Goal: Complete application form: Complete application form

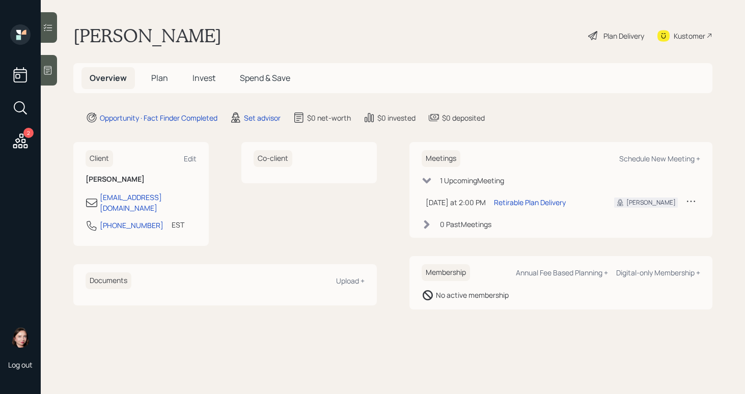
click at [607, 31] on div "Plan Delivery" at bounding box center [624, 36] width 41 height 11
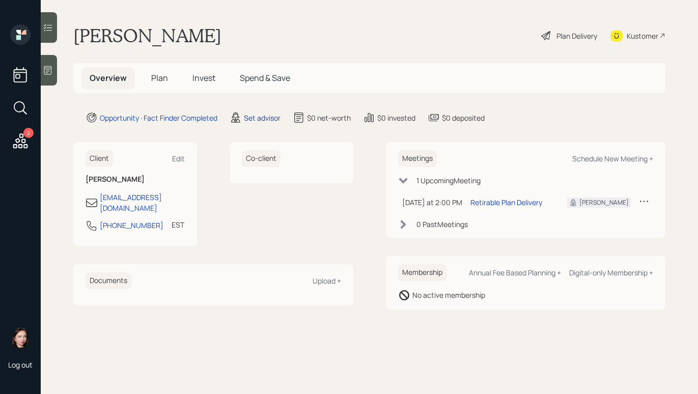
click at [268, 116] on div "Set advisor" at bounding box center [262, 118] width 37 height 11
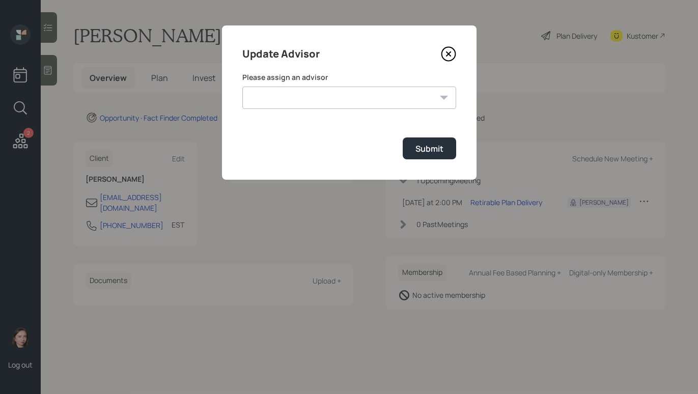
click at [319, 98] on select "[PERSON_NAME] [PERSON_NAME] [PERSON_NAME] End [PERSON_NAME] [PERSON_NAME] [PERS…" at bounding box center [349, 98] width 214 height 22
select select "b1d8ea90-abcc-42aa-86cc-4f33a132aacc"
click at [242, 87] on select "[PERSON_NAME] [PERSON_NAME] [PERSON_NAME] End [PERSON_NAME] [PERSON_NAME] [PERS…" at bounding box center [349, 98] width 214 height 22
click at [432, 147] on div "Submit" at bounding box center [430, 148] width 28 height 11
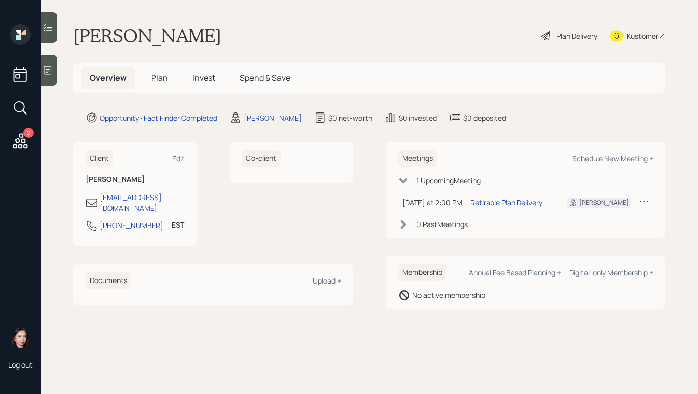
click at [552, 34] on div "Plan Delivery" at bounding box center [569, 35] width 58 height 22
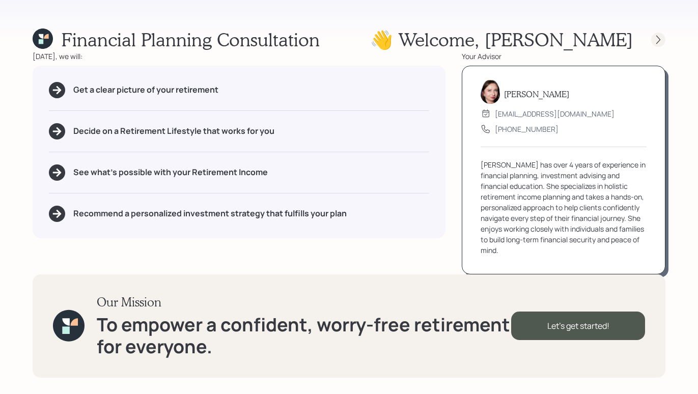
click at [656, 41] on icon at bounding box center [658, 40] width 10 height 10
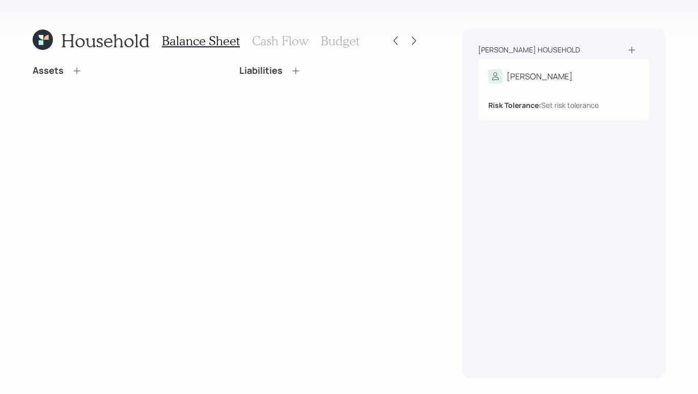
click at [294, 35] on h3 "Cash Flow" at bounding box center [280, 41] width 57 height 15
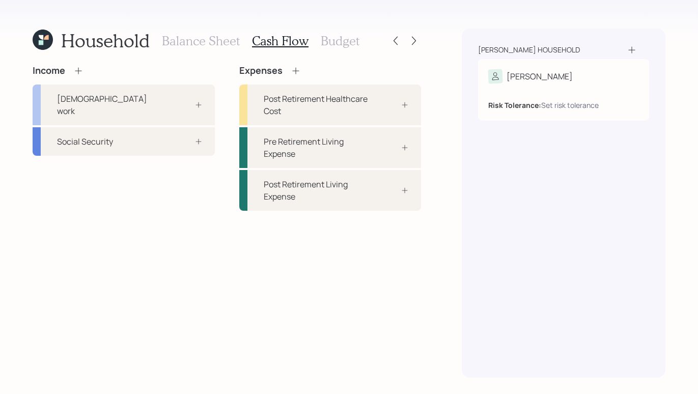
click at [287, 71] on div "Expenses" at bounding box center [270, 70] width 62 height 11
click at [294, 70] on icon at bounding box center [295, 70] width 7 height 7
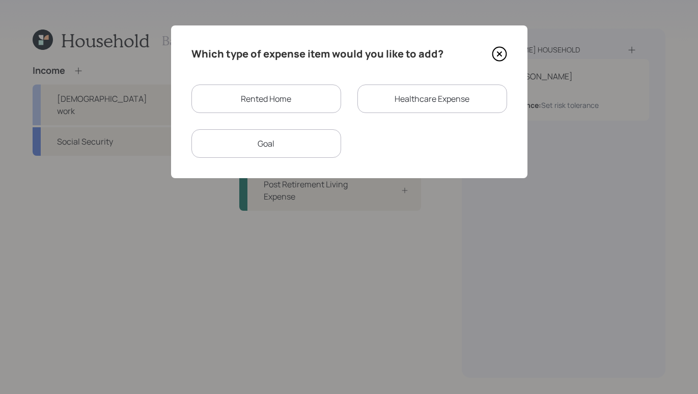
click at [298, 107] on div "Rented Home" at bounding box center [267, 99] width 150 height 29
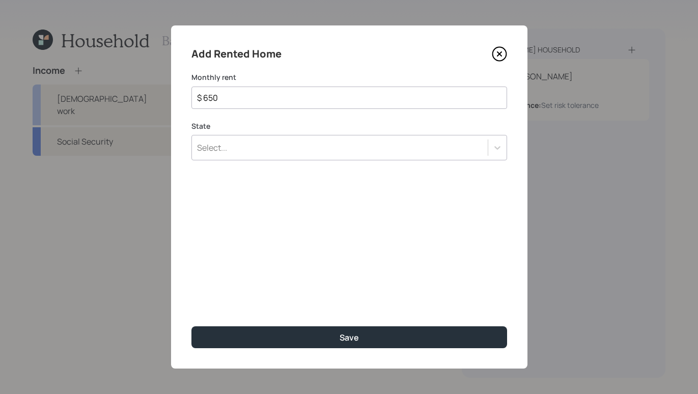
type input "$ 650"
click at [299, 143] on div "Select..." at bounding box center [340, 147] width 296 height 17
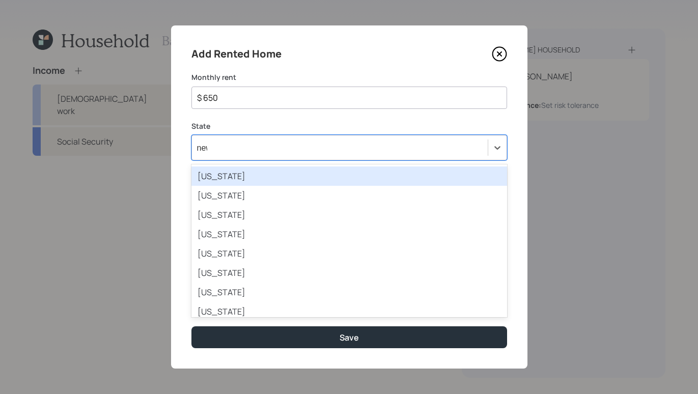
type input "new"
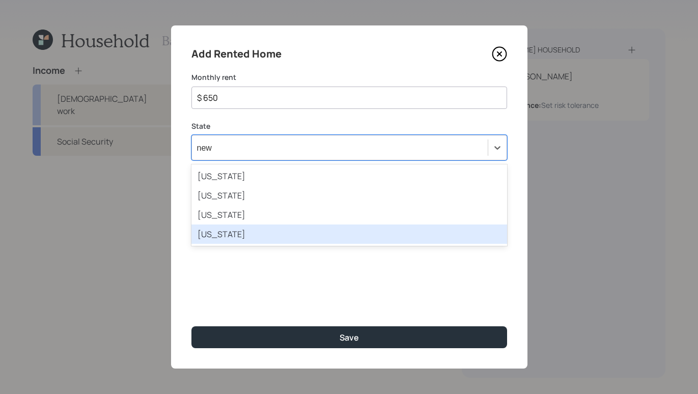
click at [278, 230] on div "[US_STATE]" at bounding box center [350, 234] width 316 height 19
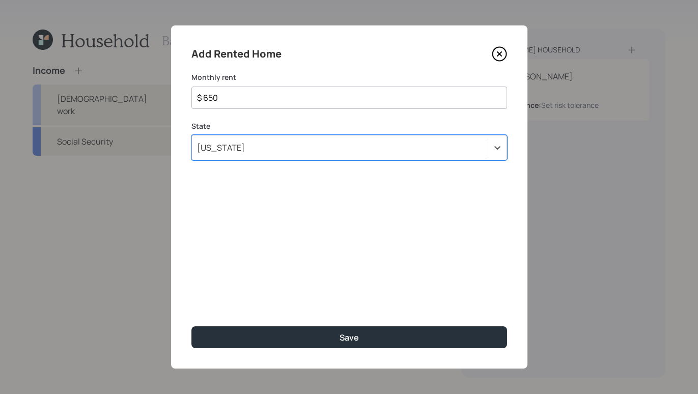
click at [381, 349] on div "Add Rented Home Monthly rent $ 650 State option [US_STATE], selected. Select is…" at bounding box center [349, 196] width 357 height 343
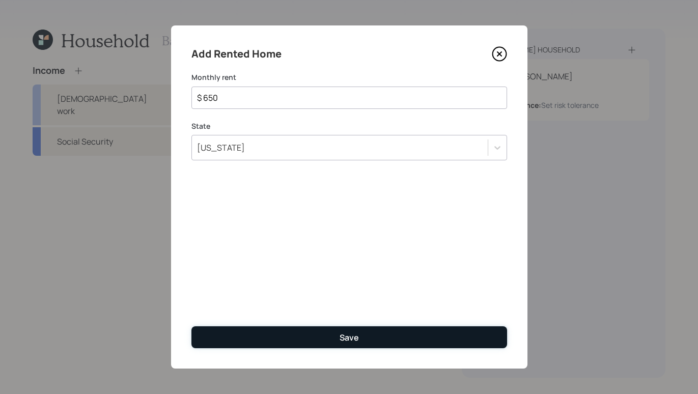
click at [386, 340] on button "Save" at bounding box center [350, 337] width 316 height 22
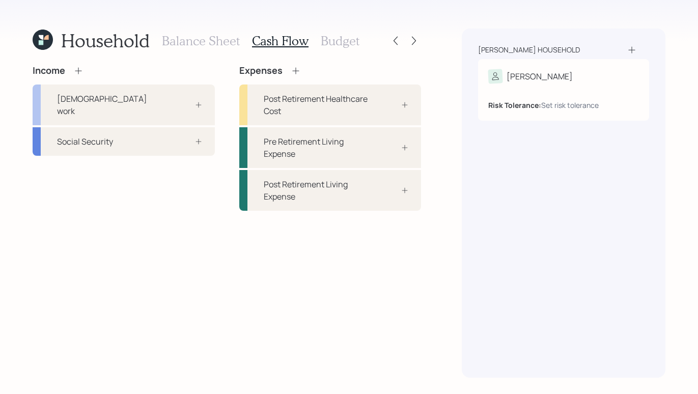
click at [200, 46] on h3 "Balance Sheet" at bounding box center [201, 41] width 78 height 15
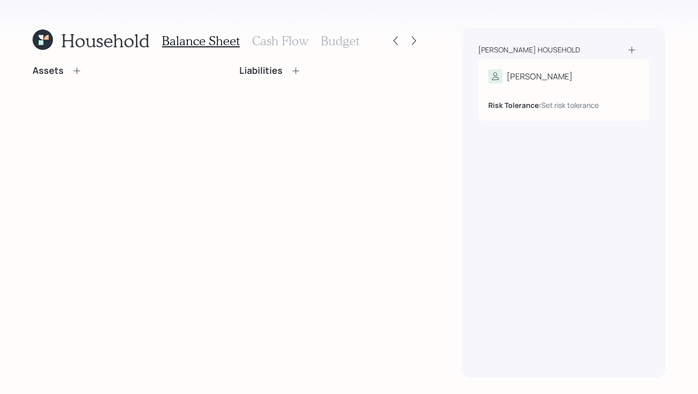
click at [74, 72] on icon at bounding box center [77, 71] width 10 height 10
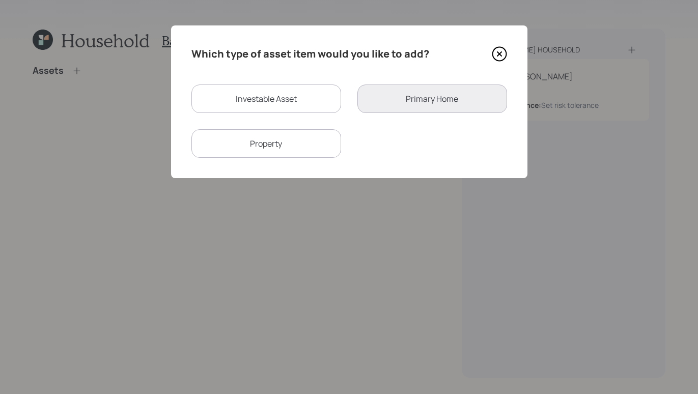
click at [292, 102] on div "Investable Asset" at bounding box center [267, 99] width 150 height 29
select select "taxable"
select select "balanced"
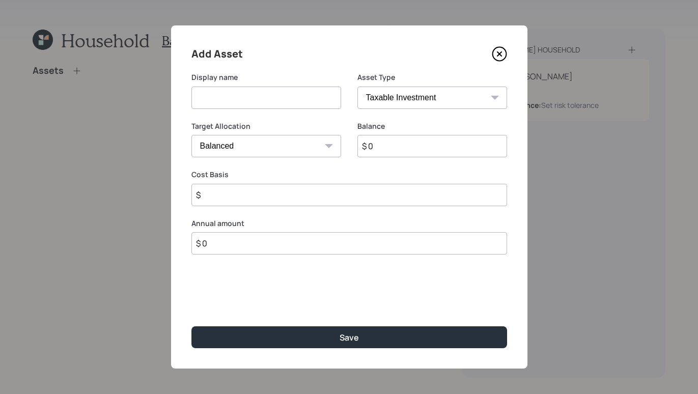
click at [298, 92] on input at bounding box center [267, 98] width 150 height 22
type input "Savings"
click at [411, 92] on select "SEP [PERSON_NAME] IRA 401(k) [PERSON_NAME] 401(k) 403(b) [PERSON_NAME] 403(b) 4…" at bounding box center [433, 98] width 150 height 22
select select "cash"
click at [358, 87] on select "SEP [PERSON_NAME] IRA 401(k) [PERSON_NAME] 401(k) 403(b) [PERSON_NAME] 403(b) 4…" at bounding box center [433, 98] width 150 height 22
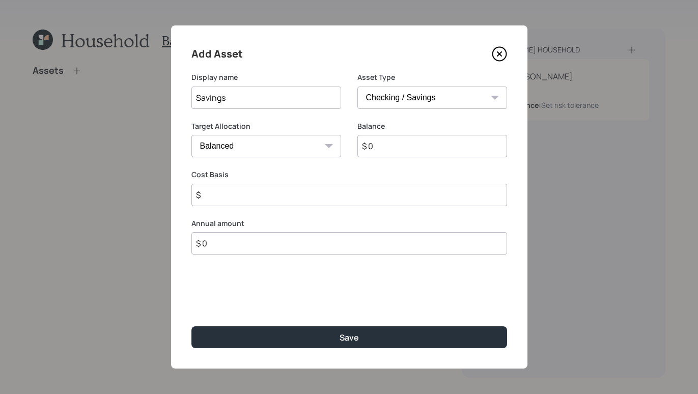
type input "$"
click at [369, 142] on input "$ 0" at bounding box center [350, 146] width 316 height 22
type input "$"
type input "$ 3"
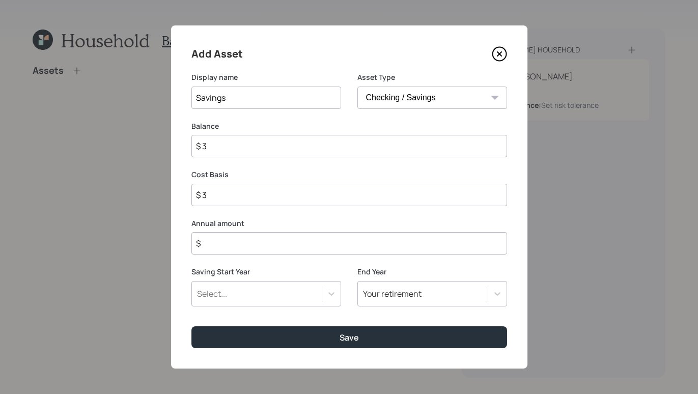
type input "$ 30"
type input "$ 300"
type input "$ 3,000"
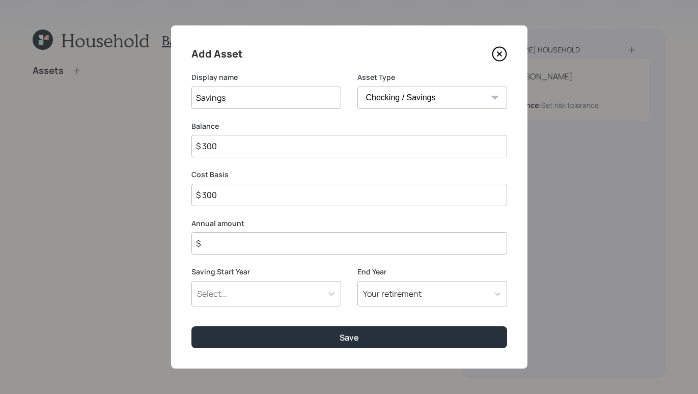
type input "$ 3,000"
type input "$ 30,000"
click at [304, 237] on input "$" at bounding box center [350, 243] width 316 height 22
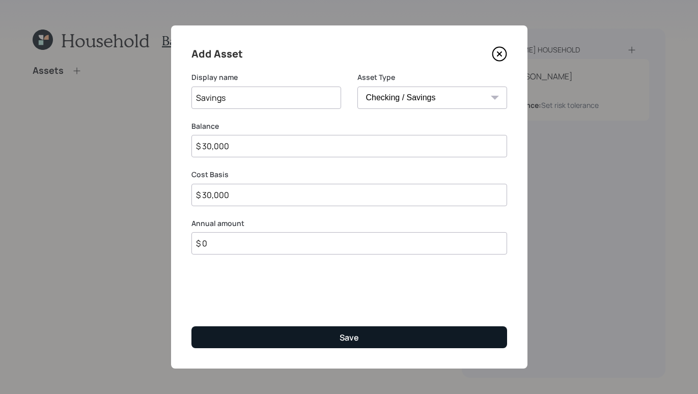
type input "$ 0"
click at [331, 333] on button "Save" at bounding box center [350, 337] width 316 height 22
